Goal: Task Accomplishment & Management: Use online tool/utility

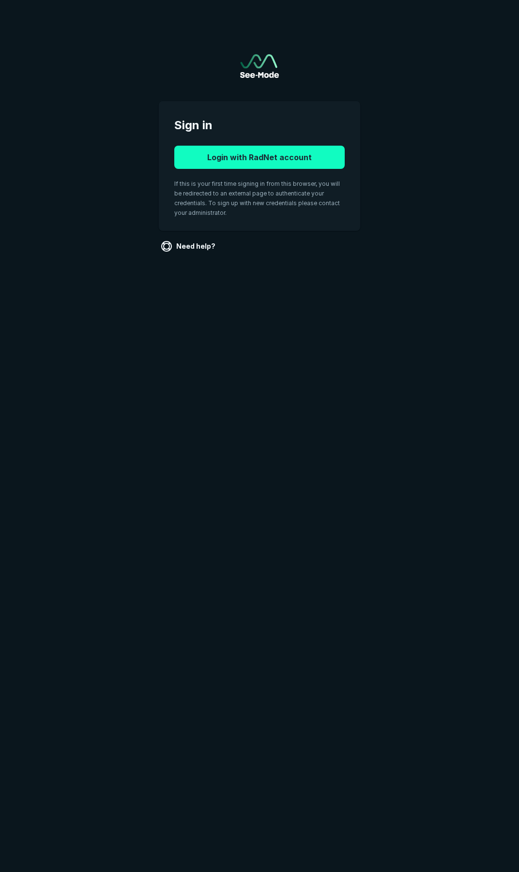
click at [235, 161] on button "Login with RadNet account" at bounding box center [259, 157] width 170 height 23
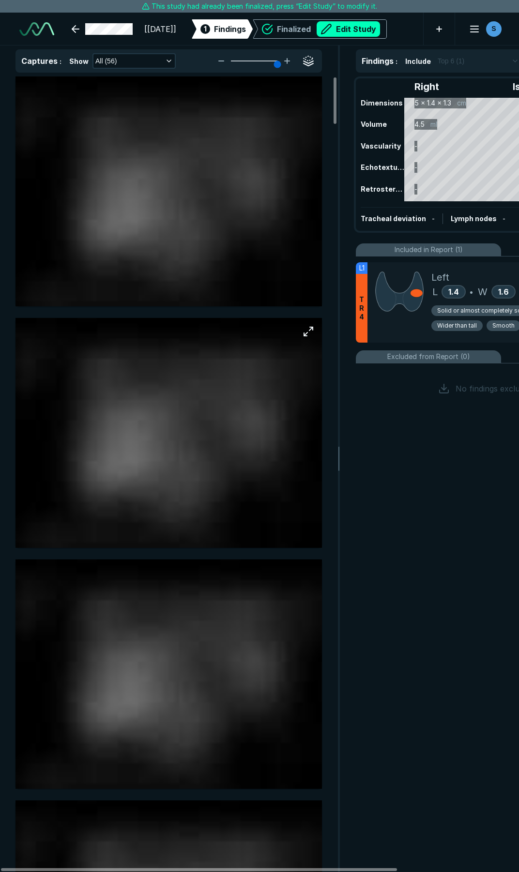
scroll to position [4941, 3577]
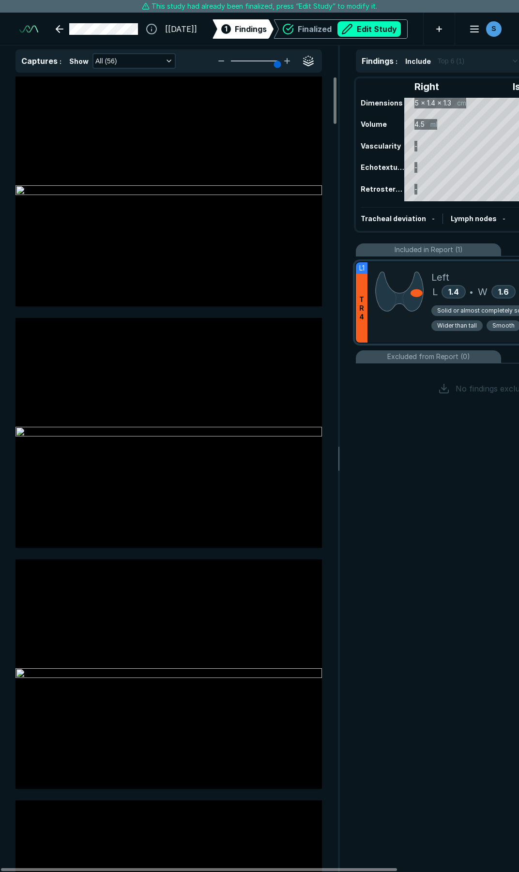
click at [408, 318] on div at bounding box center [399, 302] width 64 height 80
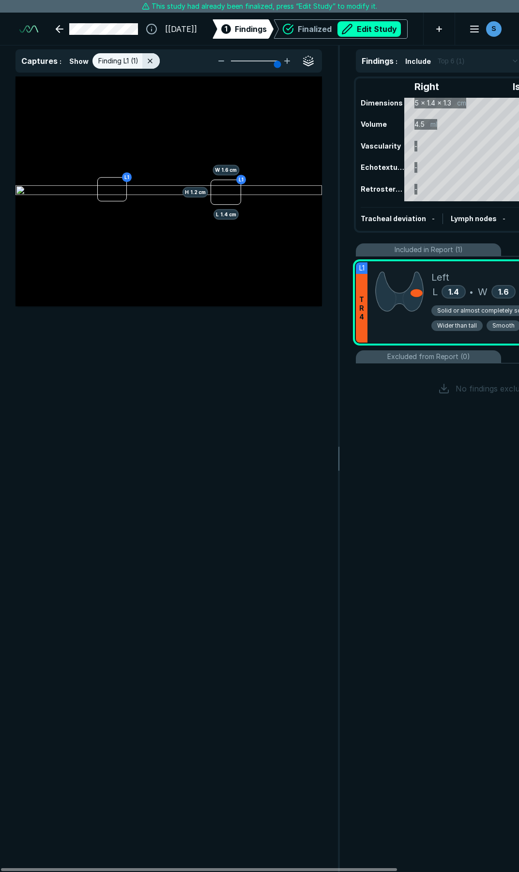
scroll to position [4717, 2606]
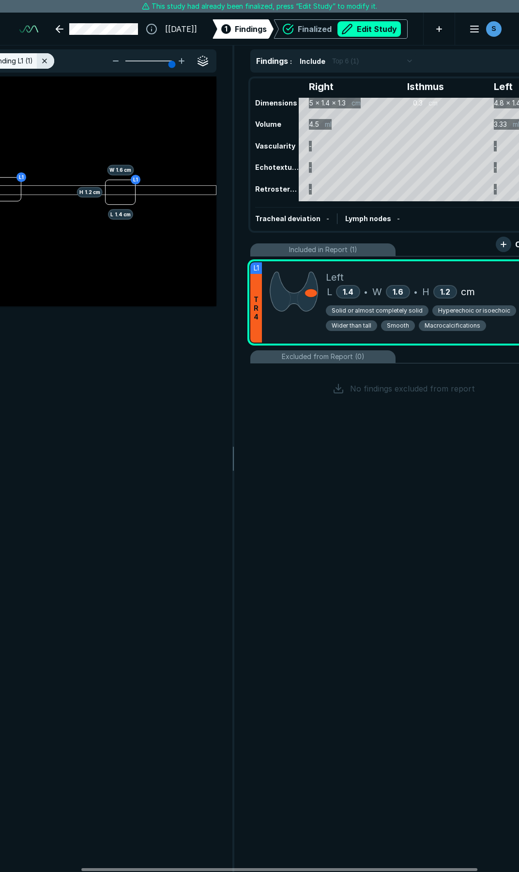
drag, startPoint x: 355, startPoint y: 868, endPoint x: 514, endPoint y: 810, distance: 169.4
click at [435, 868] on div at bounding box center [279, 869] width 396 height 3
click at [433, 326] on span "Macrocalcifications" at bounding box center [452, 325] width 56 height 9
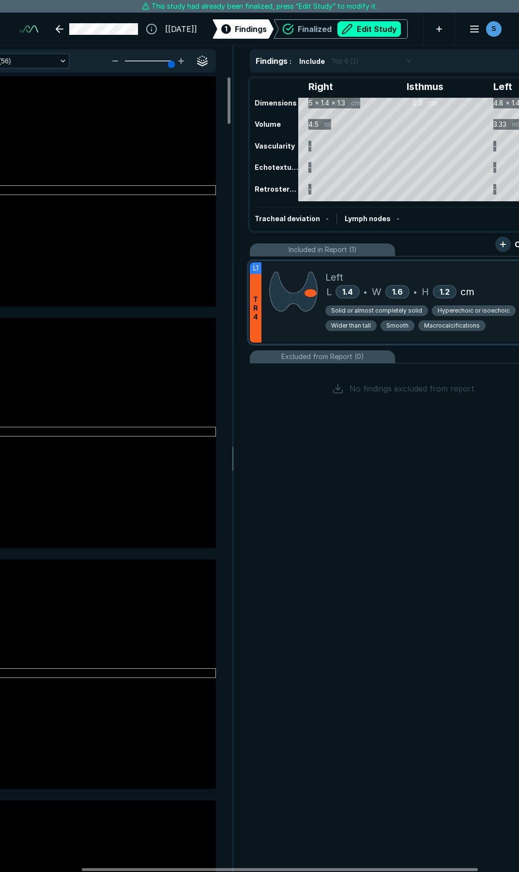
scroll to position [4717, 2606]
click at [454, 328] on span "Macrocalcifications" at bounding box center [452, 325] width 56 height 9
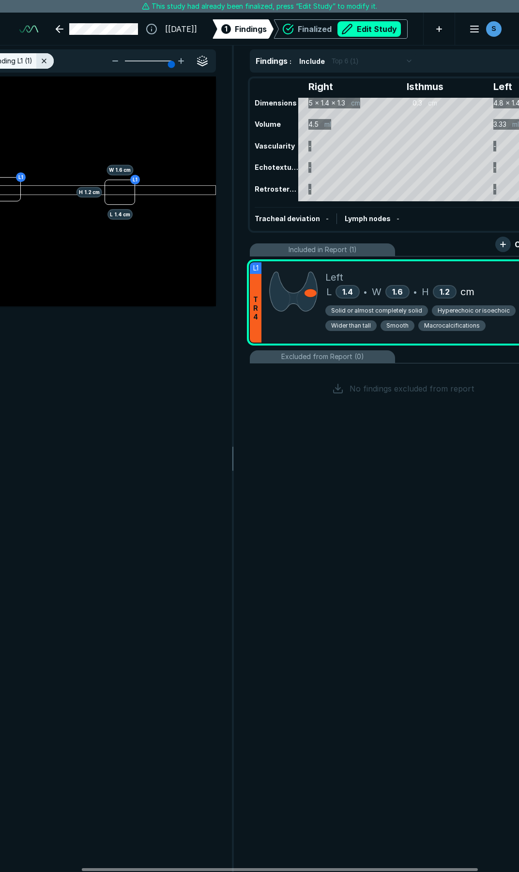
click at [436, 324] on span "Macrocalcifications" at bounding box center [452, 325] width 56 height 9
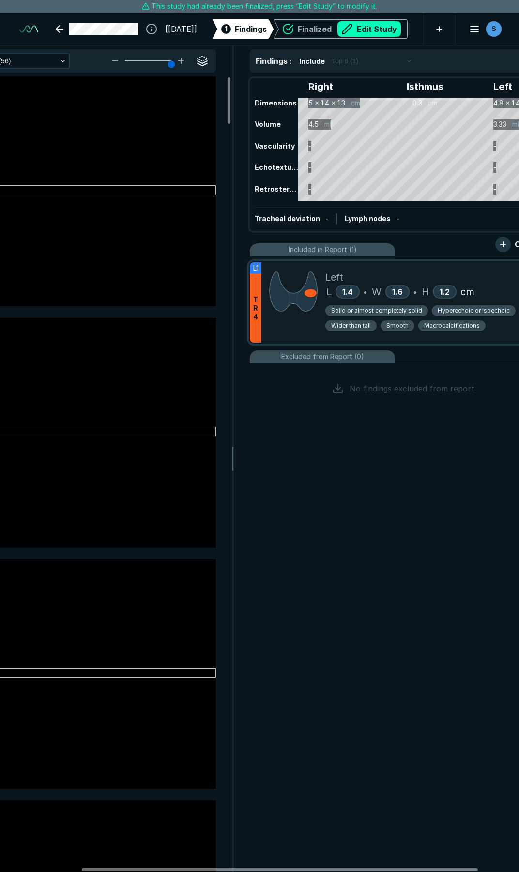
drag, startPoint x: 436, startPoint y: 324, endPoint x: 470, endPoint y: 273, distance: 61.5
click at [470, 273] on div "Left" at bounding box center [436, 277] width 223 height 15
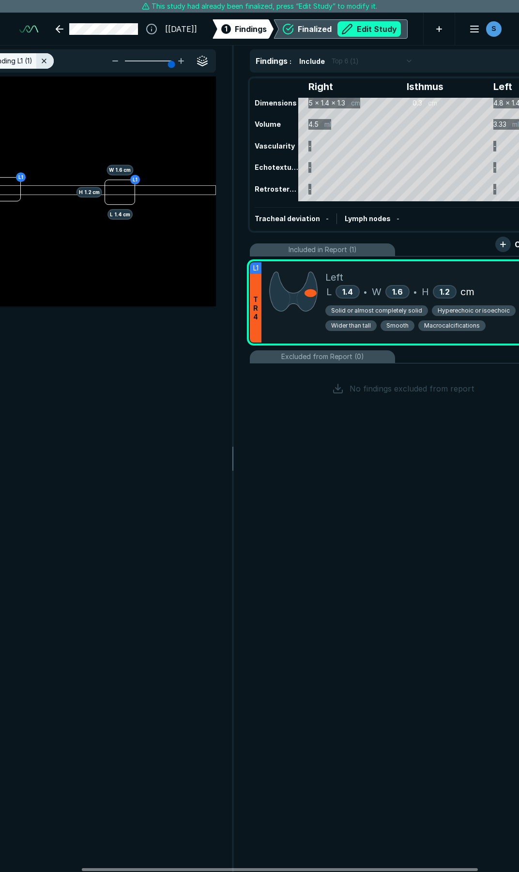
click at [378, 30] on button "Edit Study" at bounding box center [368, 28] width 63 height 15
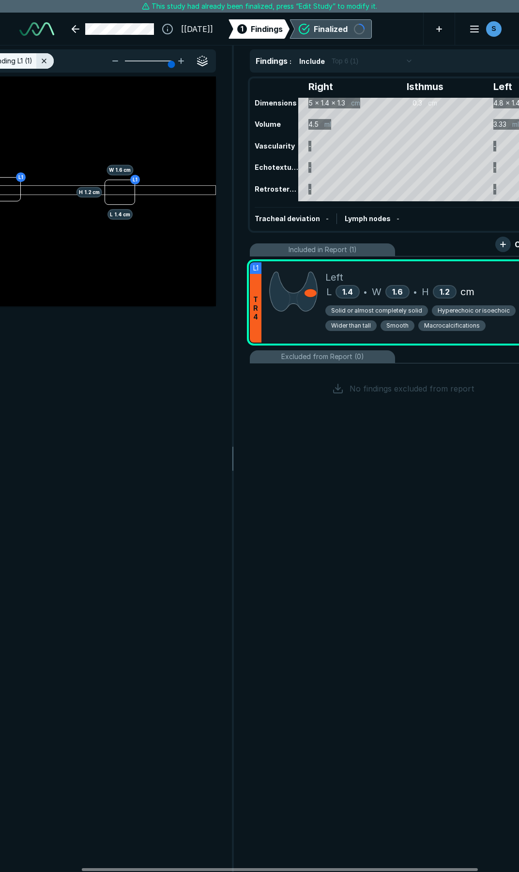
scroll to position [4998, 3577]
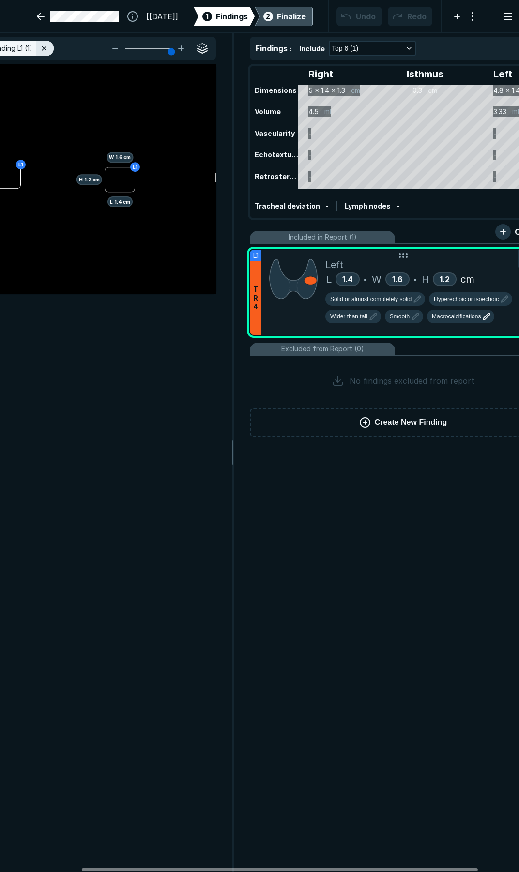
click at [457, 314] on span "Macrocalcifications" at bounding box center [456, 316] width 49 height 9
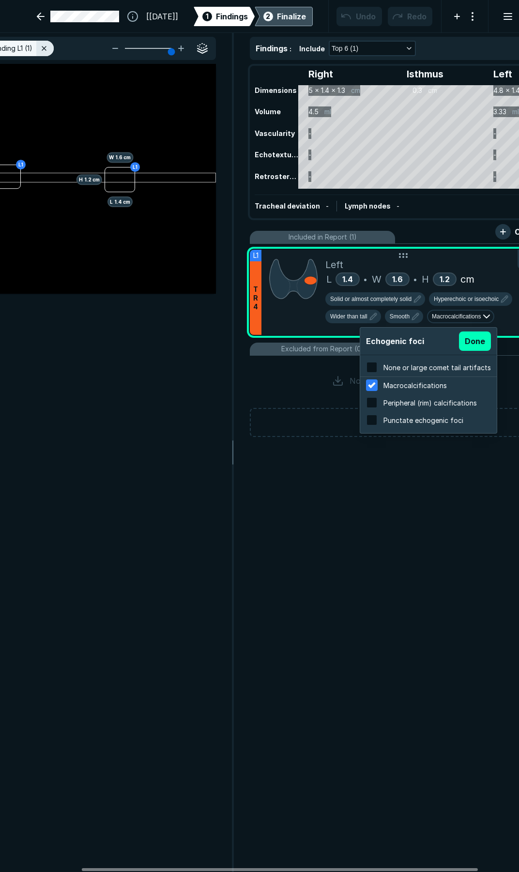
scroll to position [1556, 1845]
click at [415, 368] on span "None or large comet tail artifacts" at bounding box center [436, 367] width 107 height 8
checkbox input "true"
checkbox input "false"
click at [468, 344] on button "Done" at bounding box center [475, 340] width 32 height 19
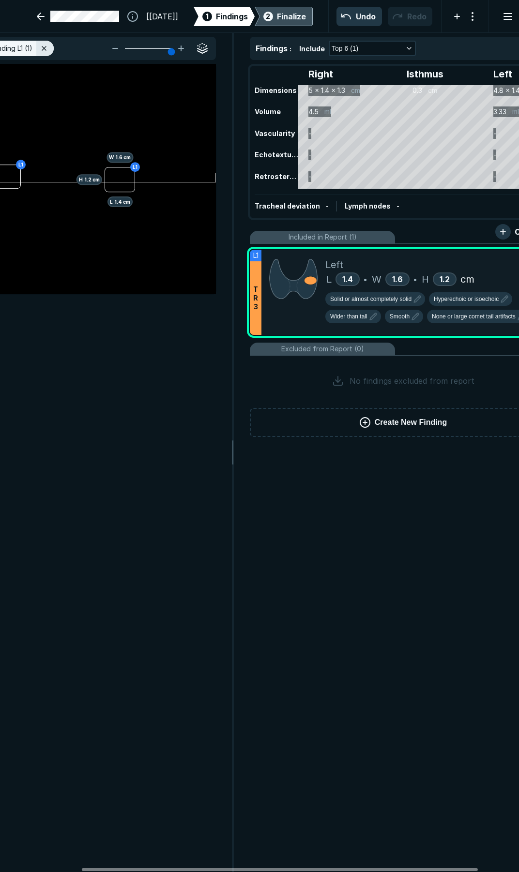
click at [277, 15] on div "Finalize" at bounding box center [291, 17] width 29 height 12
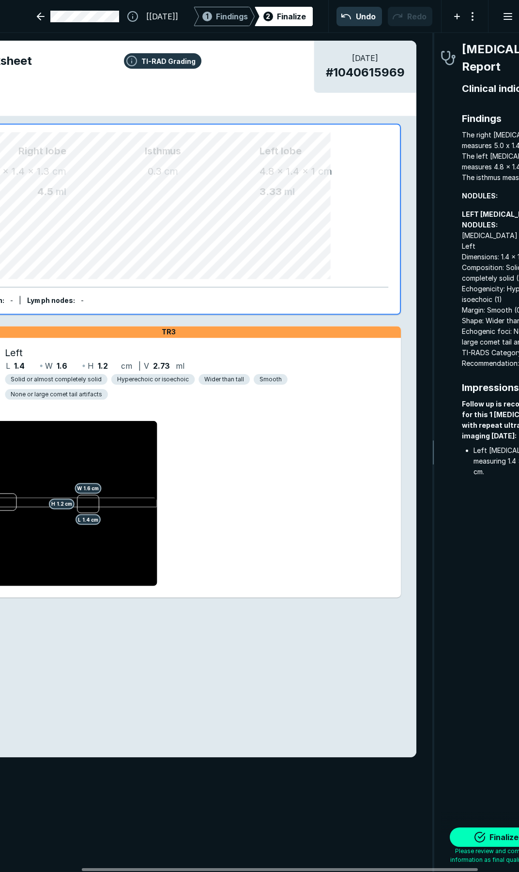
scroll to position [4963, 1748]
click at [478, 833] on button "Finalize" at bounding box center [497, 836] width 97 height 19
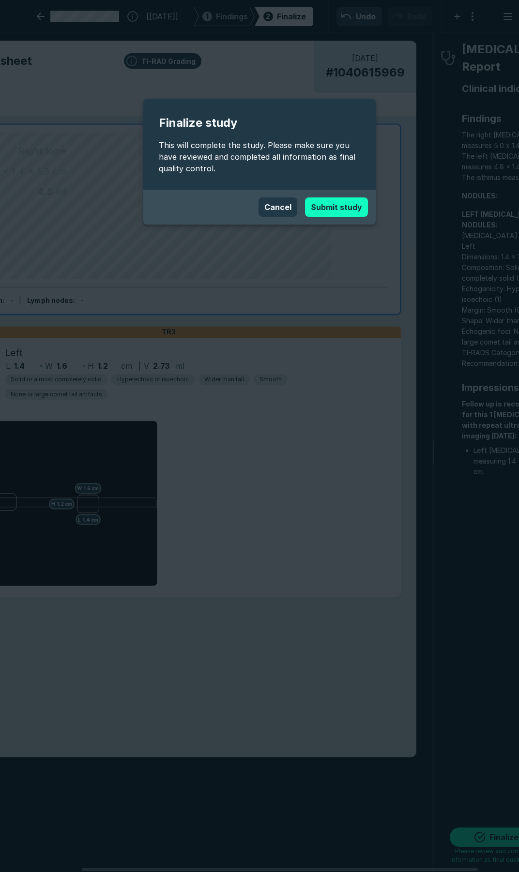
click at [328, 204] on button "Submit study" at bounding box center [336, 206] width 63 height 19
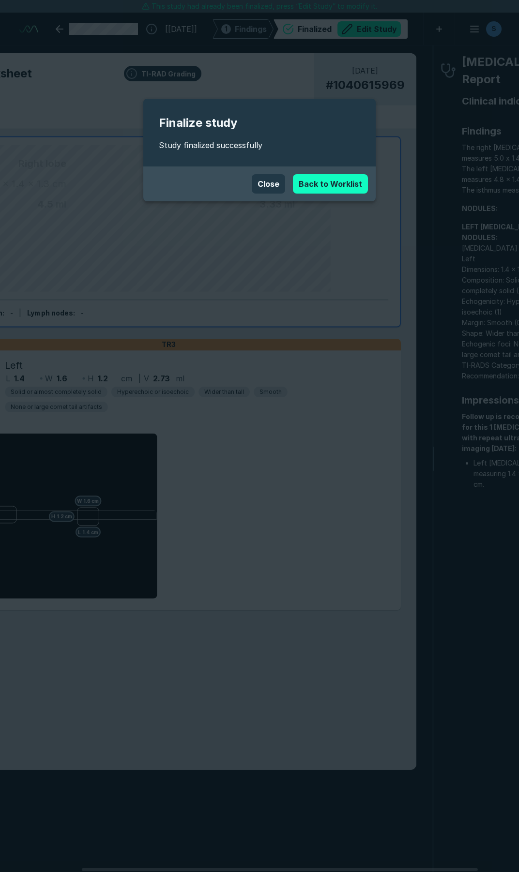
click at [336, 181] on link "Back to Worklist" at bounding box center [330, 183] width 75 height 19
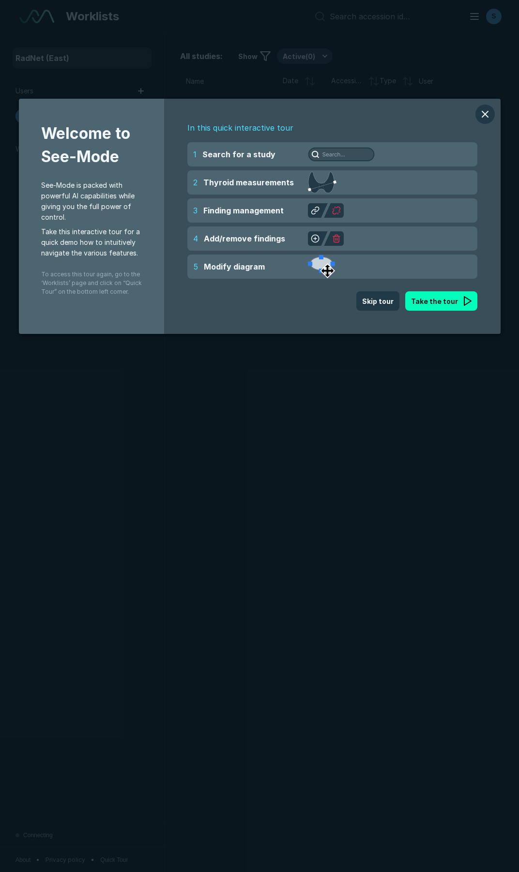
scroll to position [4843, 2682]
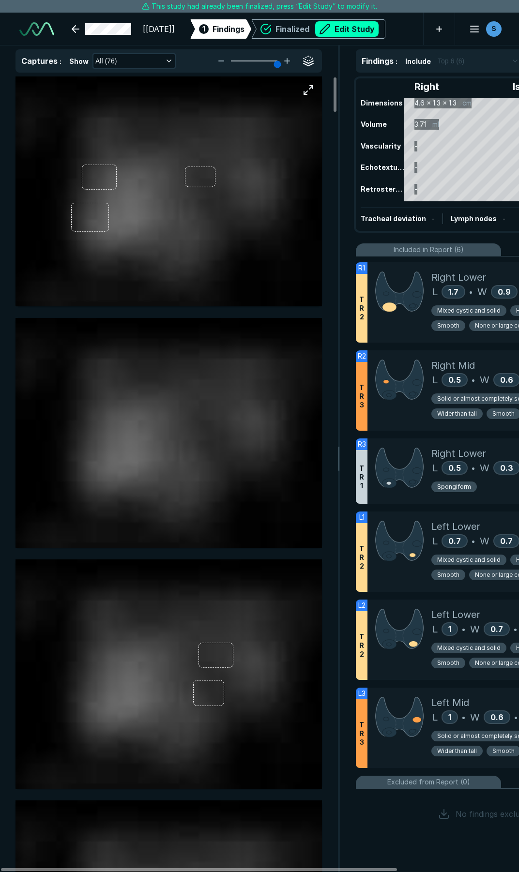
scroll to position [4941, 3577]
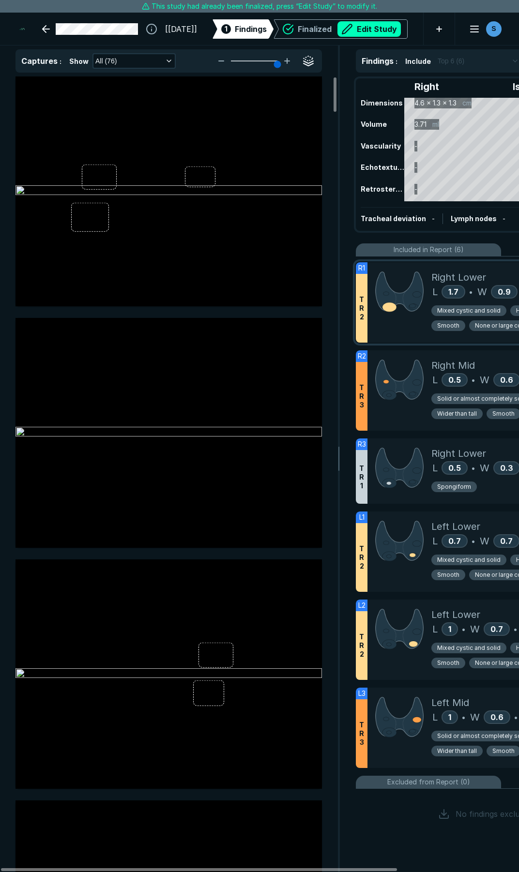
click at [390, 321] on div at bounding box center [399, 302] width 64 height 80
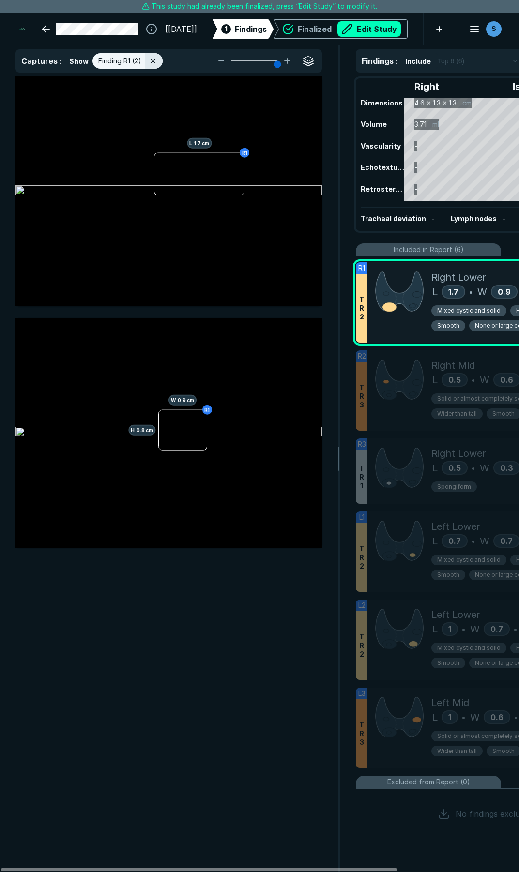
scroll to position [4717, 2606]
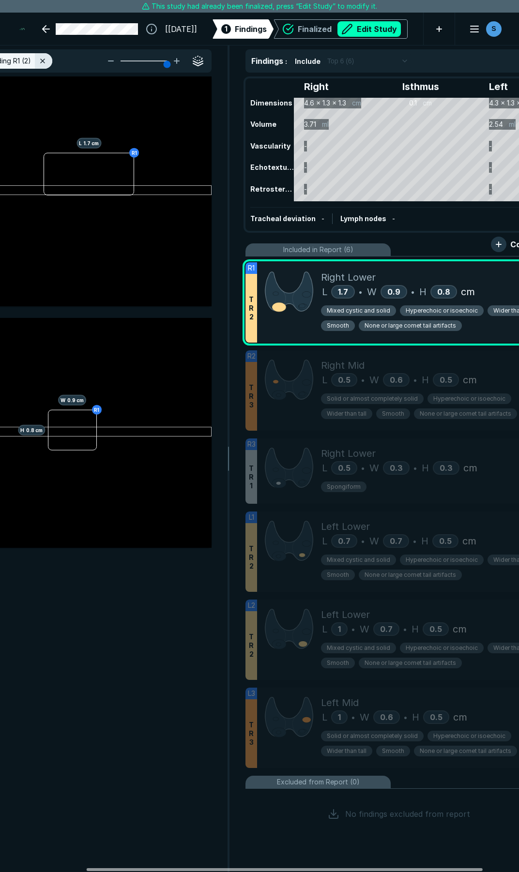
drag, startPoint x: 347, startPoint y: 867, endPoint x: 433, endPoint y: 855, distance: 86.5
click at [433, 868] on div at bounding box center [285, 869] width 396 height 3
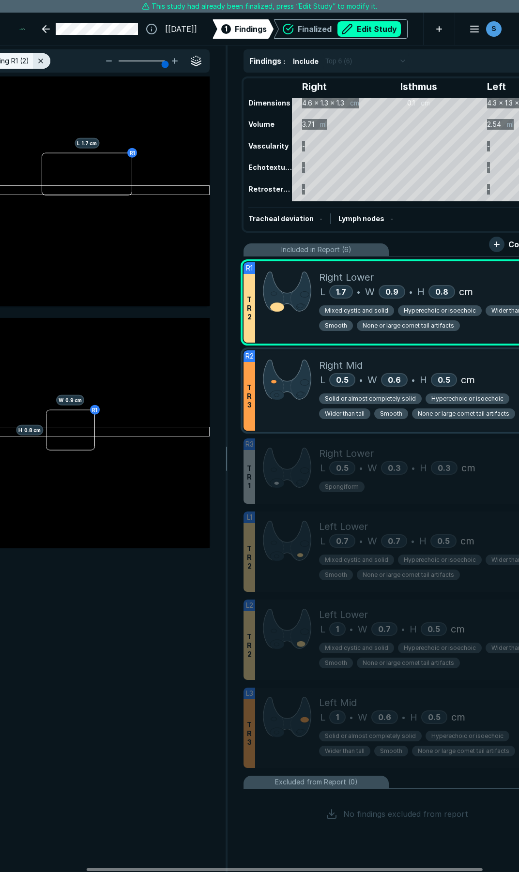
click at [415, 363] on div "Right Mid" at bounding box center [430, 365] width 223 height 15
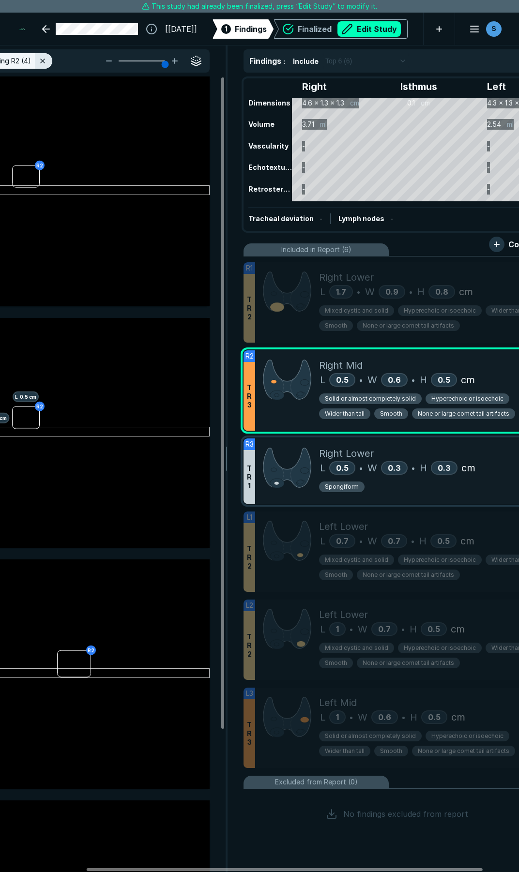
click at [421, 446] on div "Right Lower" at bounding box center [430, 453] width 223 height 15
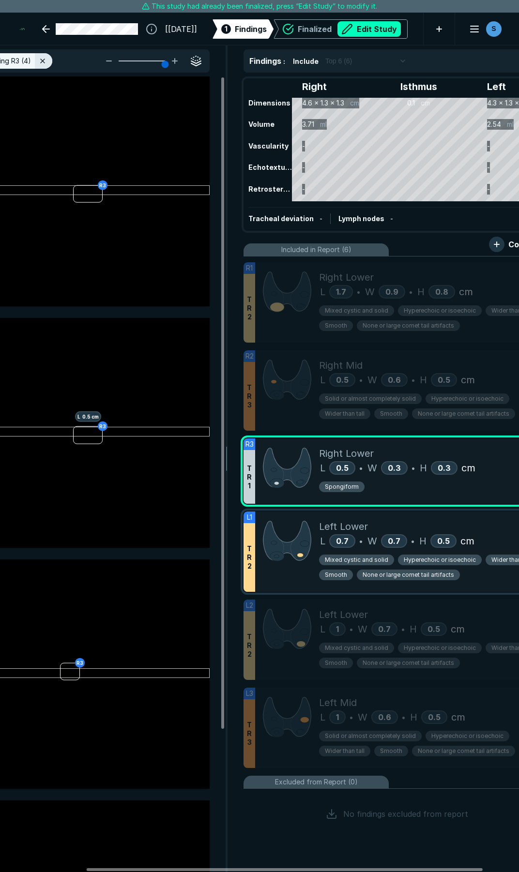
click at [408, 524] on div "Left Lower" at bounding box center [430, 526] width 223 height 15
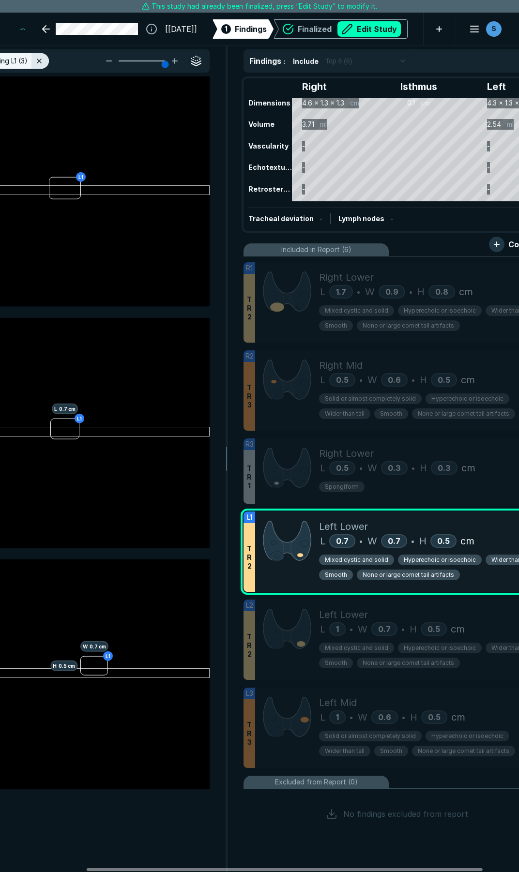
click at [360, 558] on span "Mixed cystic and solid" at bounding box center [356, 559] width 63 height 9
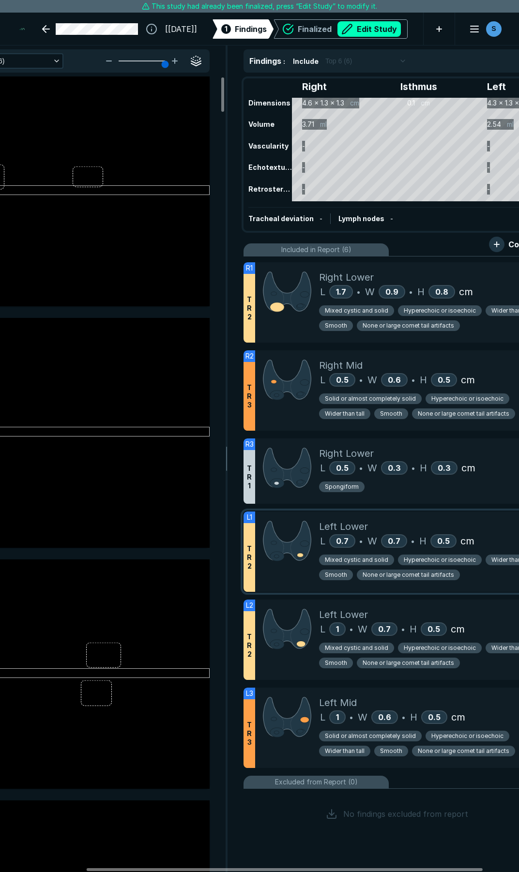
scroll to position [4717, 2606]
click at [360, 558] on span "Mixed cystic and solid" at bounding box center [356, 559] width 63 height 9
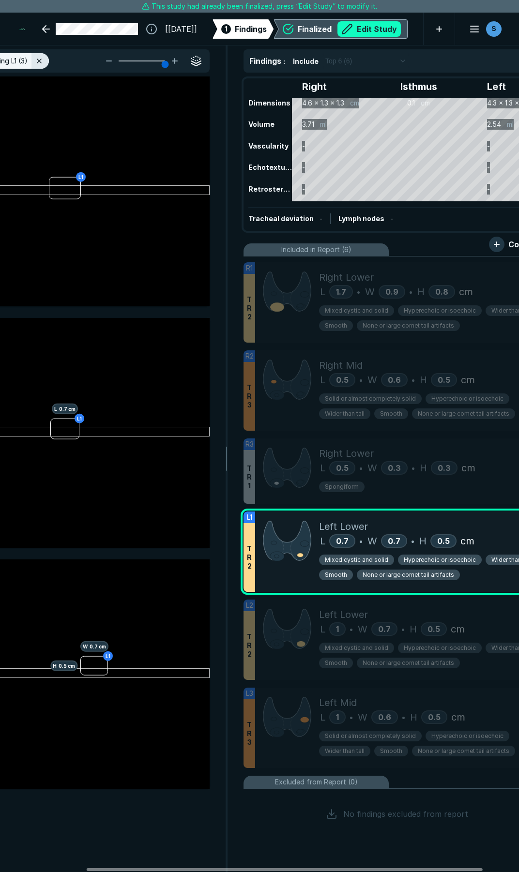
click at [368, 28] on button "Edit Study" at bounding box center [368, 28] width 63 height 15
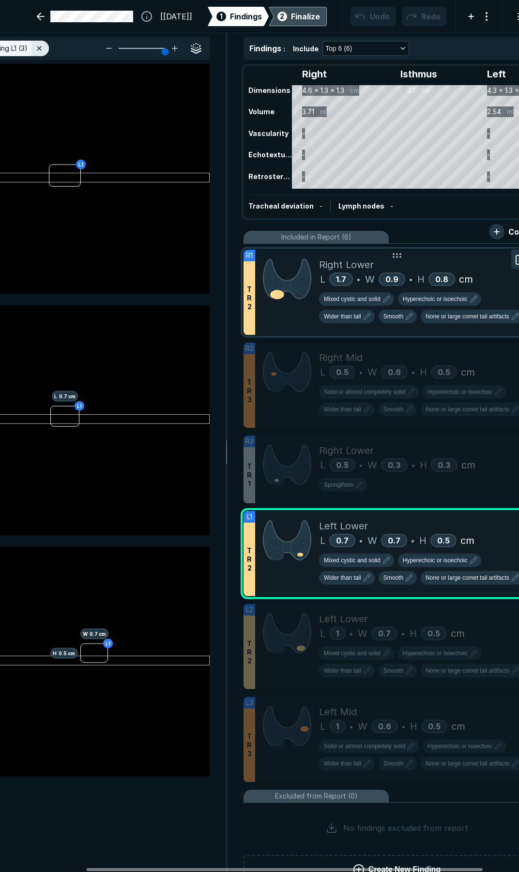
scroll to position [4998, 3577]
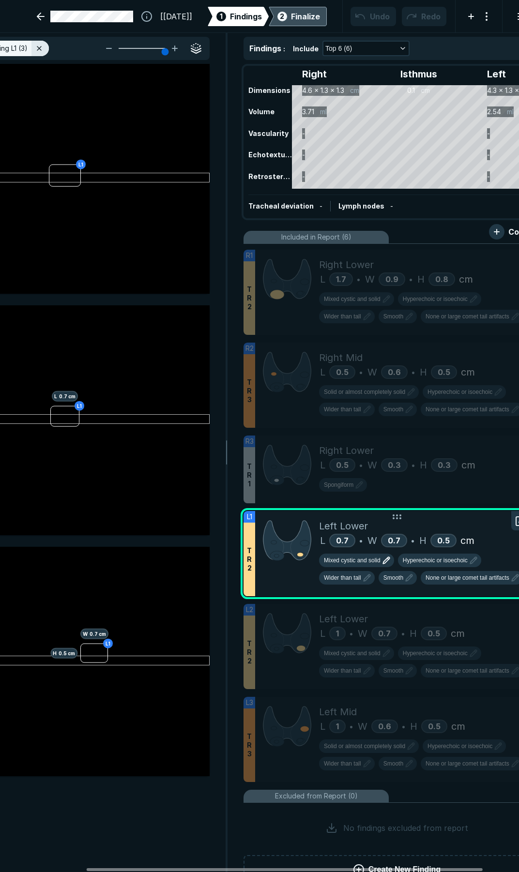
click at [350, 560] on span "Mixed cystic and solid" at bounding box center [352, 560] width 57 height 9
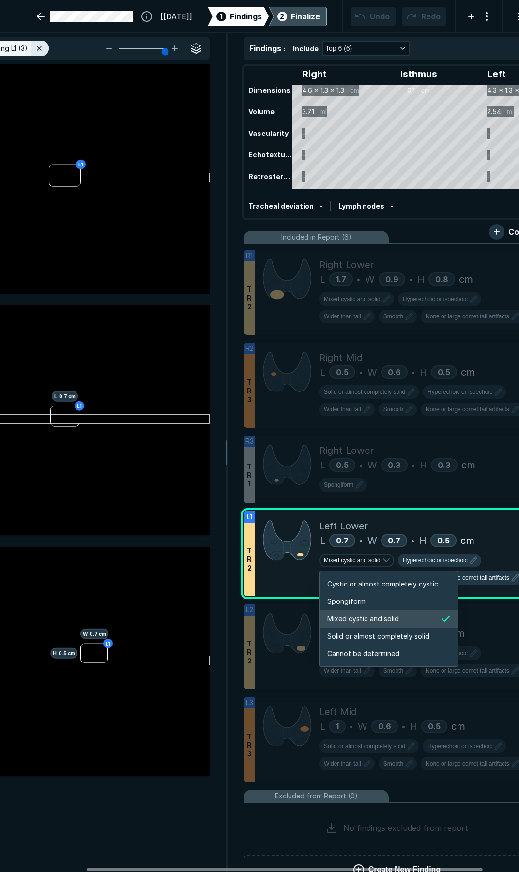
scroll to position [1614, 1858]
click at [358, 632] on span "Solid or almost completely solid" at bounding box center [378, 636] width 102 height 11
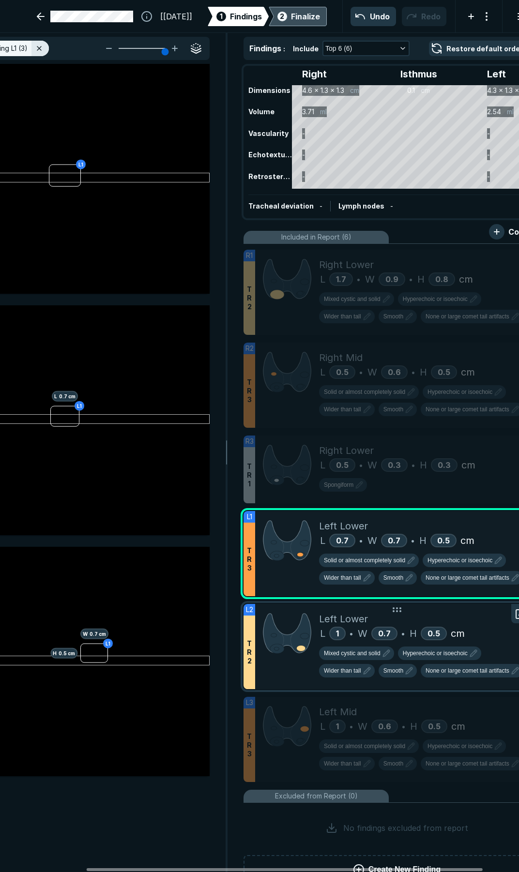
click at [450, 618] on div "Left Lower" at bounding box center [430, 619] width 223 height 15
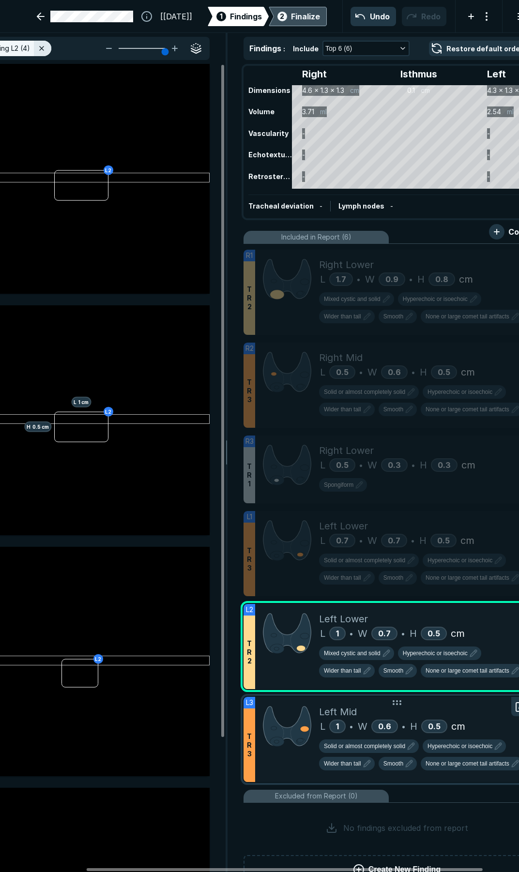
click at [466, 714] on div "Left Mid" at bounding box center [430, 711] width 223 height 15
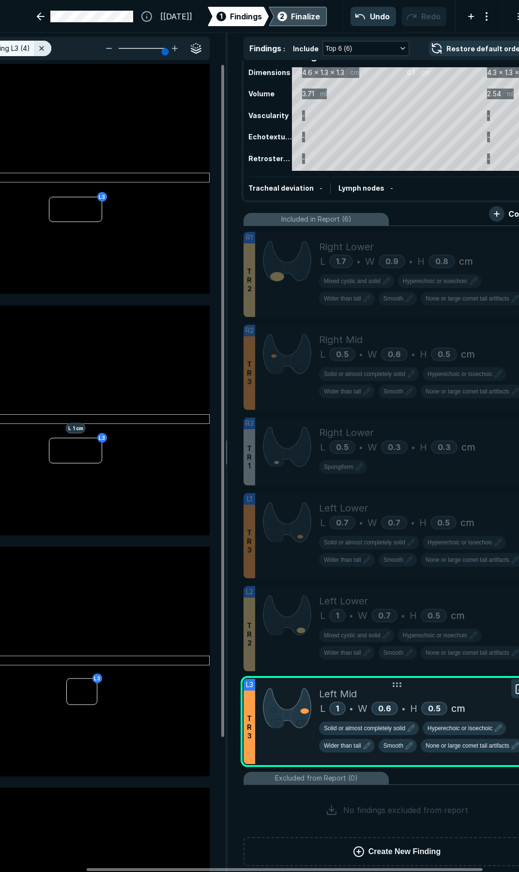
scroll to position [28, 0]
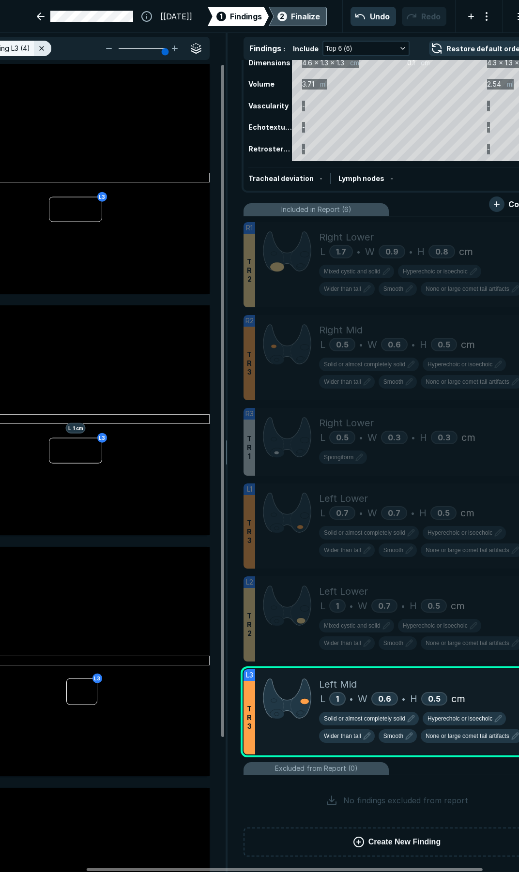
click at [291, 12] on div "Finalize" at bounding box center [305, 17] width 29 height 12
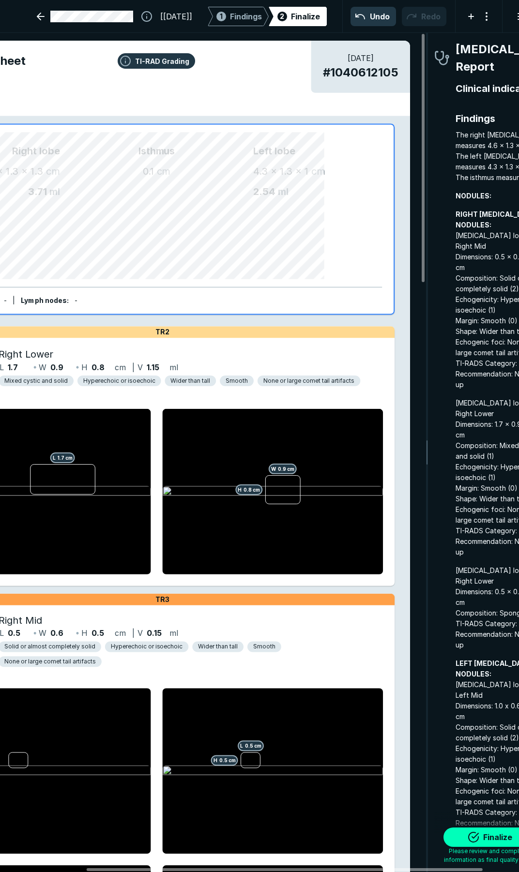
scroll to position [4963, 1748]
click at [491, 831] on button "Finalize" at bounding box center [491, 836] width 97 height 19
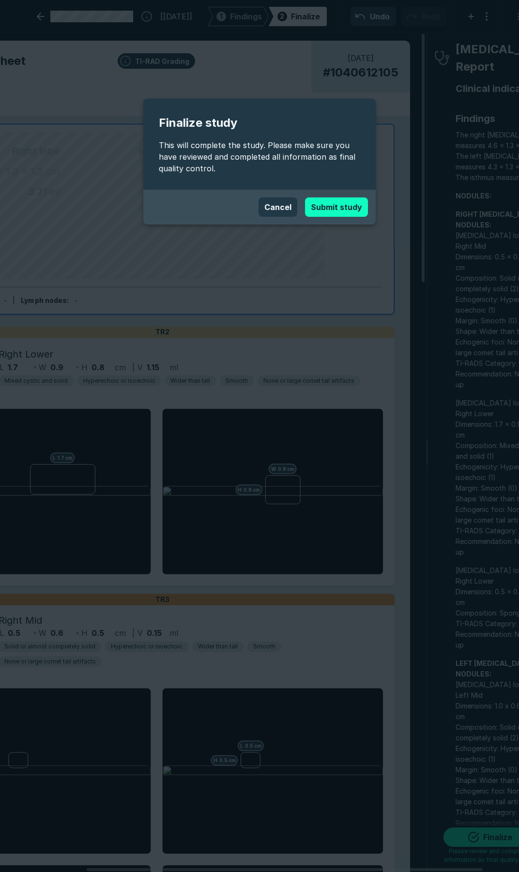
click at [341, 208] on button "Submit study" at bounding box center [336, 206] width 63 height 19
